Goal: Find specific page/section: Find specific page/section

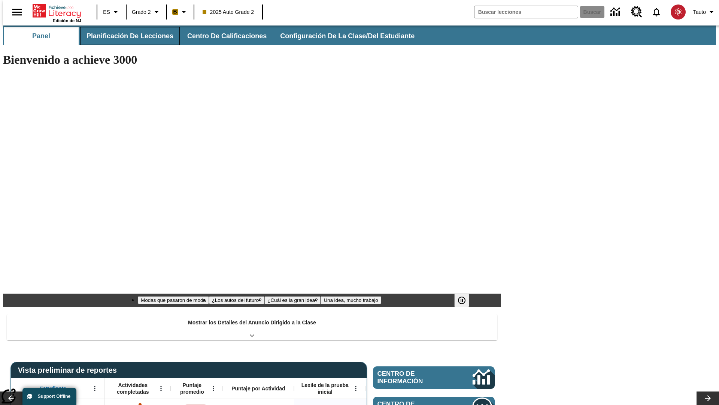
click at [126, 36] on span "Planificación de lecciones" at bounding box center [130, 36] width 87 height 9
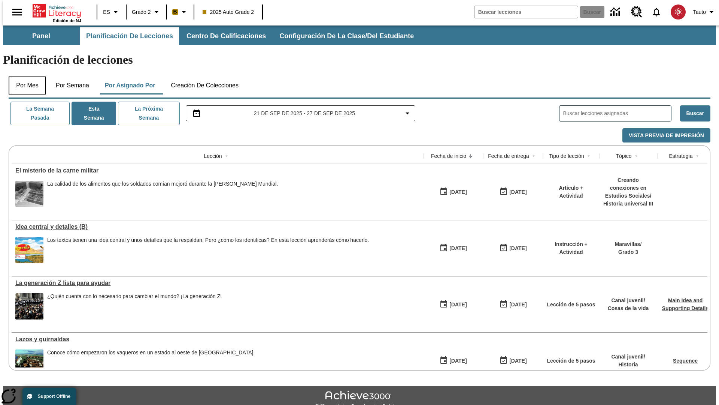
click at [24, 76] on button "Por mes" at bounding box center [27, 85] width 37 height 18
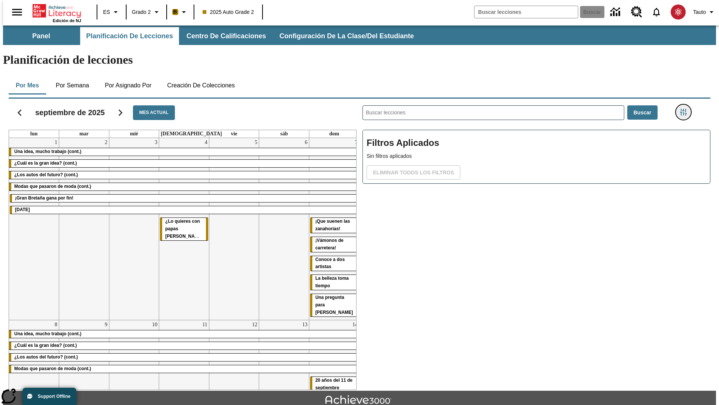
click at [686, 109] on icon "Menú lateral de filtros" at bounding box center [683, 112] width 7 height 7
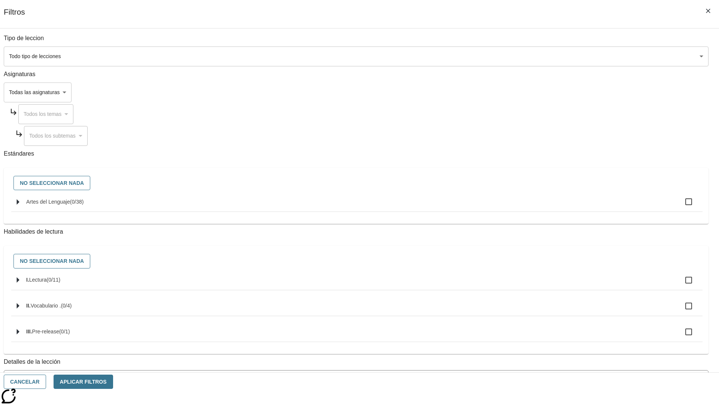
click at [539, 302] on body "Saltar al contenido principal Edición de NJ ES Grado 2 B 2025 Auto Grade 2 Busc…" at bounding box center [359, 231] width 713 height 413
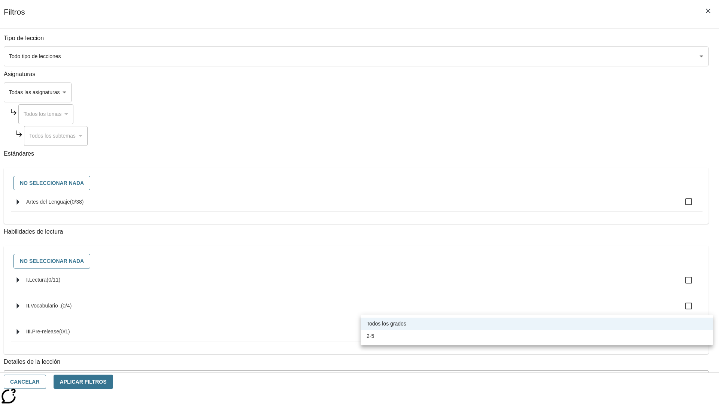
scroll to position [234, 0]
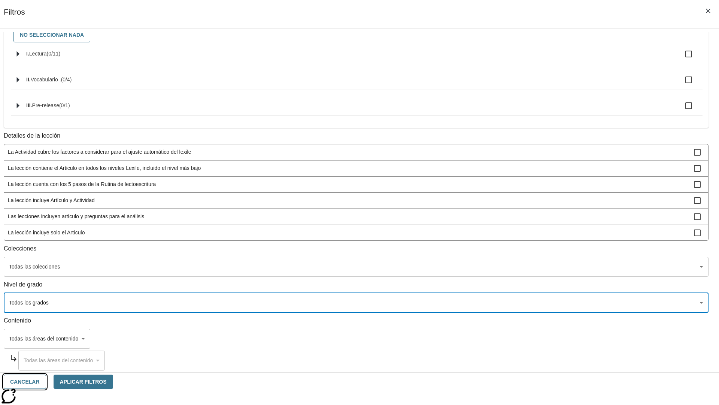
click at [46, 381] on button "Cancelar" at bounding box center [25, 381] width 42 height 15
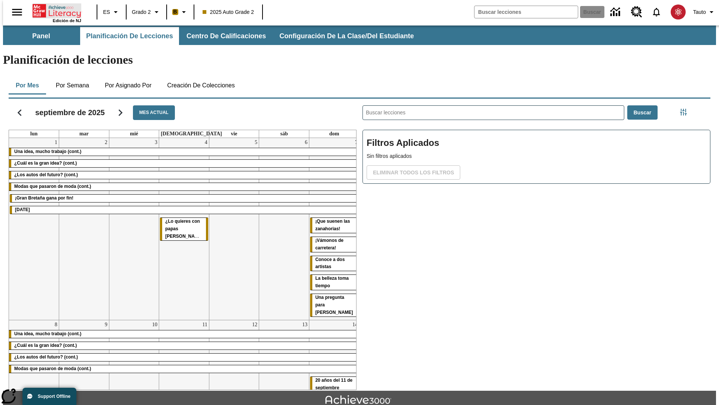
click at [54, 10] on icon "Portada" at bounding box center [58, 10] width 50 height 15
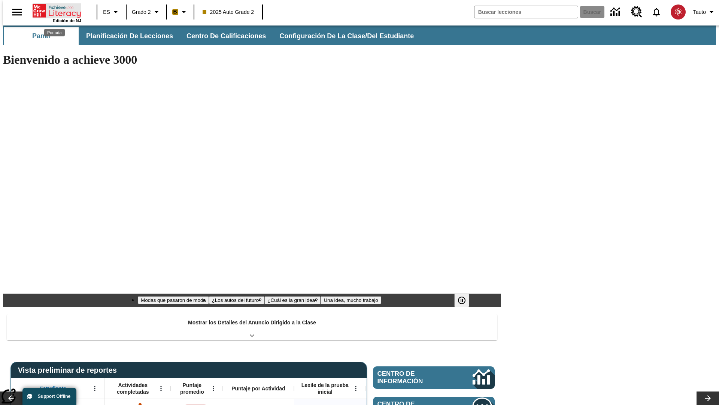
type input "-1"
click at [126, 36] on span "Planificación de lecciones" at bounding box center [130, 36] width 87 height 9
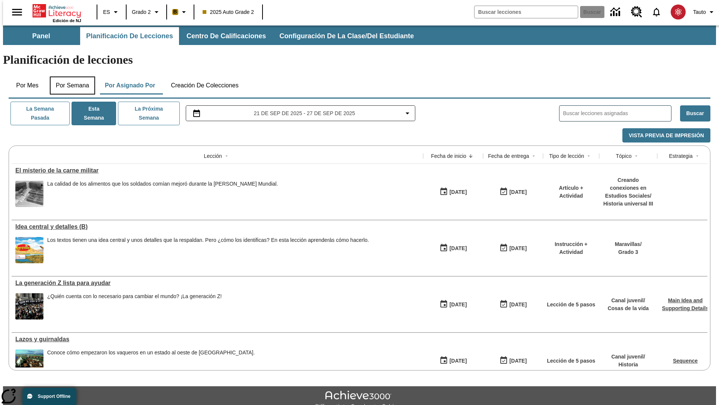
click at [70, 76] on button "Por semana" at bounding box center [72, 85] width 45 height 18
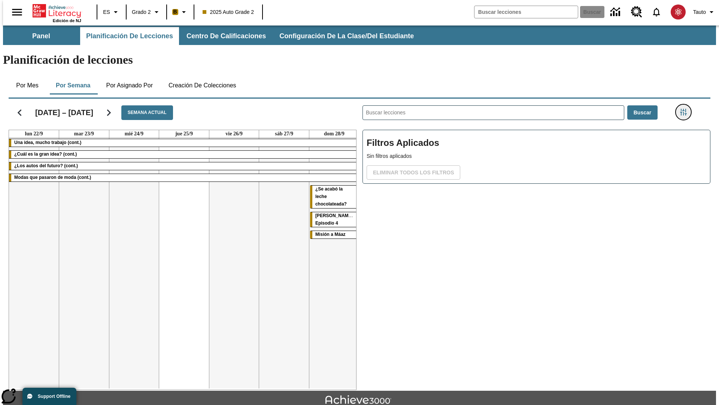
click at [686, 109] on icon "Menú lateral de filtros" at bounding box center [683, 112] width 7 height 7
